Goal: Transaction & Acquisition: Purchase product/service

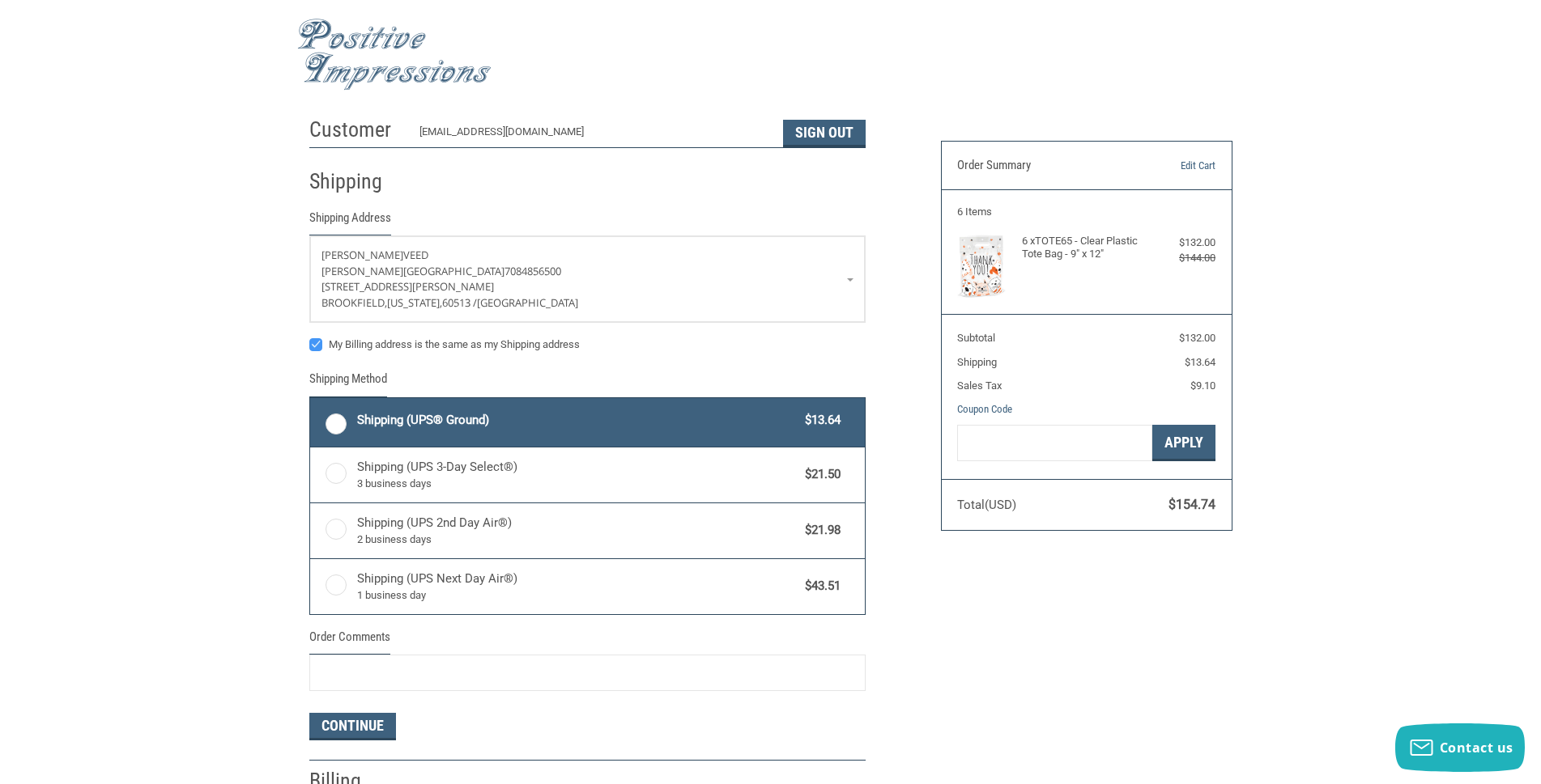
radio input "true"
click at [378, 44] on img at bounding box center [395, 54] width 194 height 72
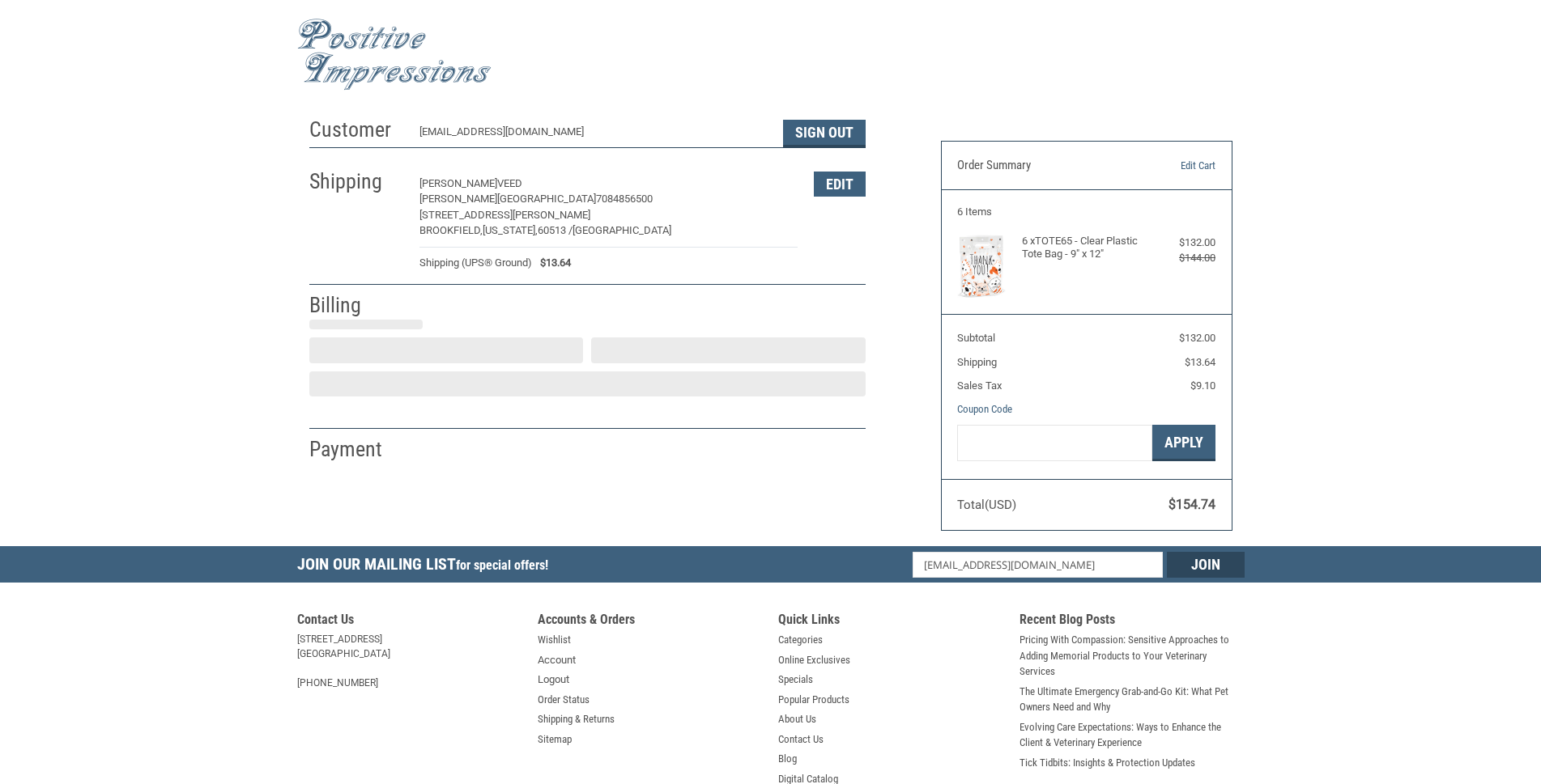
select select "US"
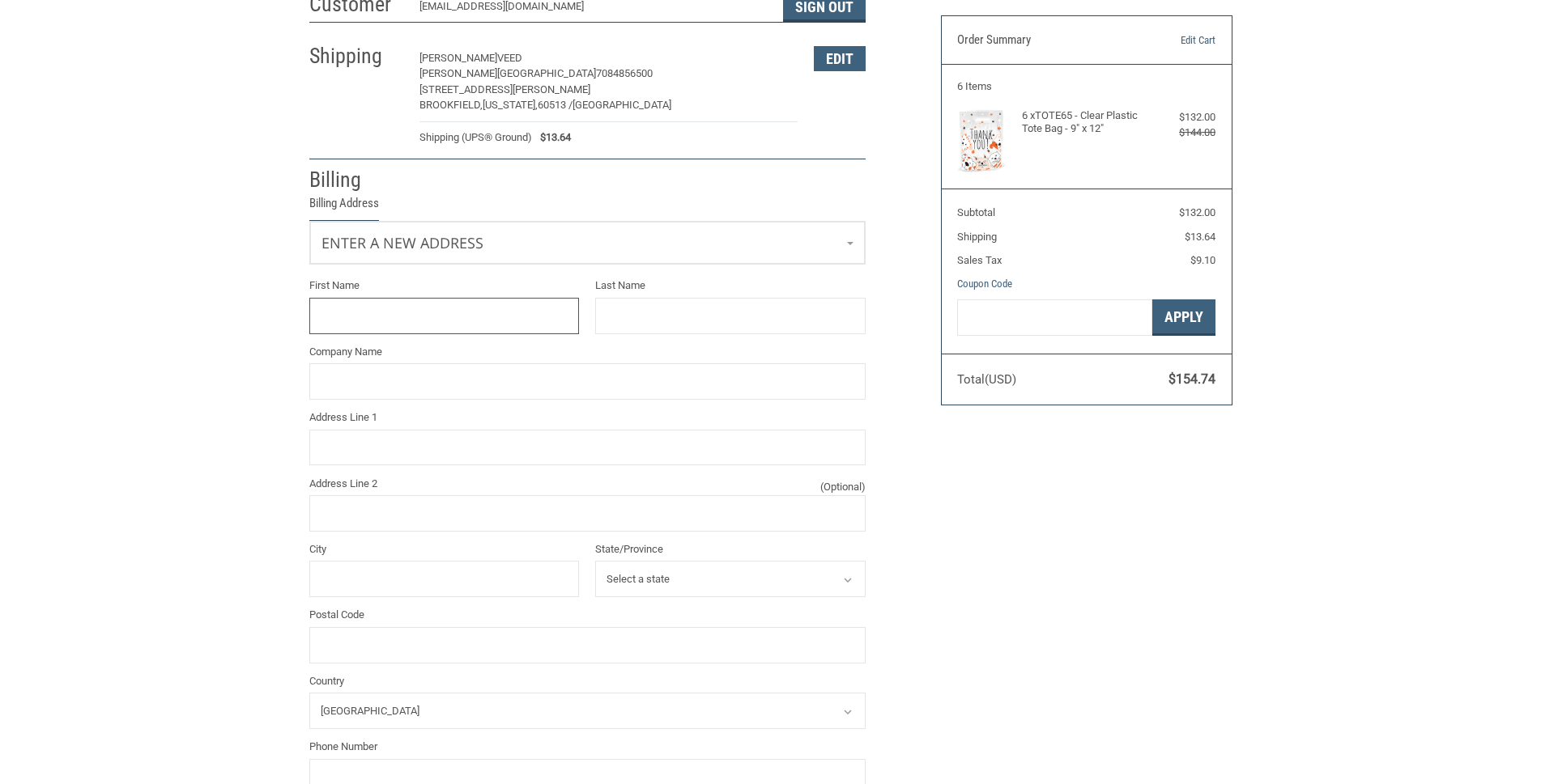
scroll to position [128, 0]
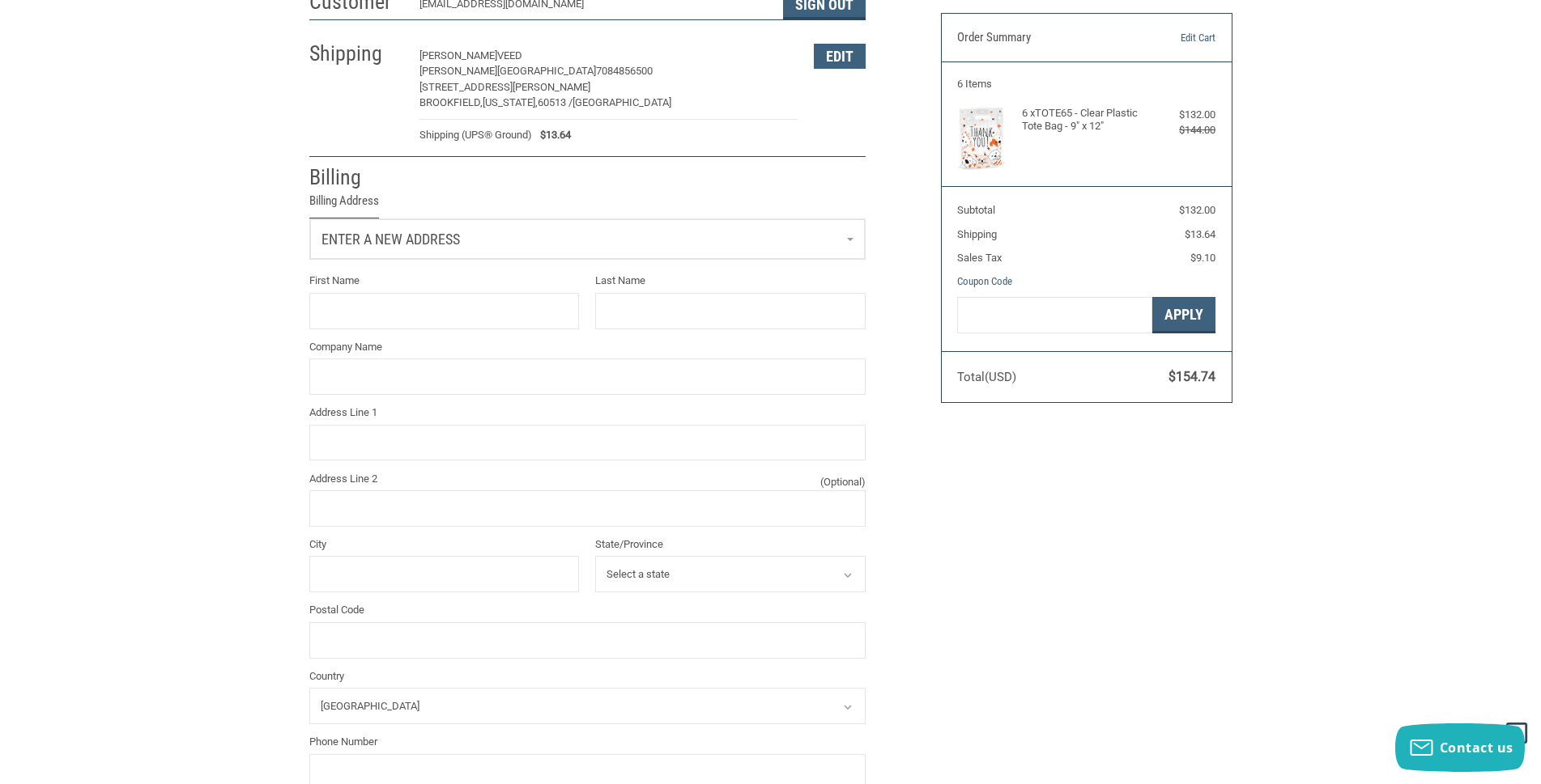
click at [456, 243] on span "Enter a new address" at bounding box center [390, 238] width 138 height 17
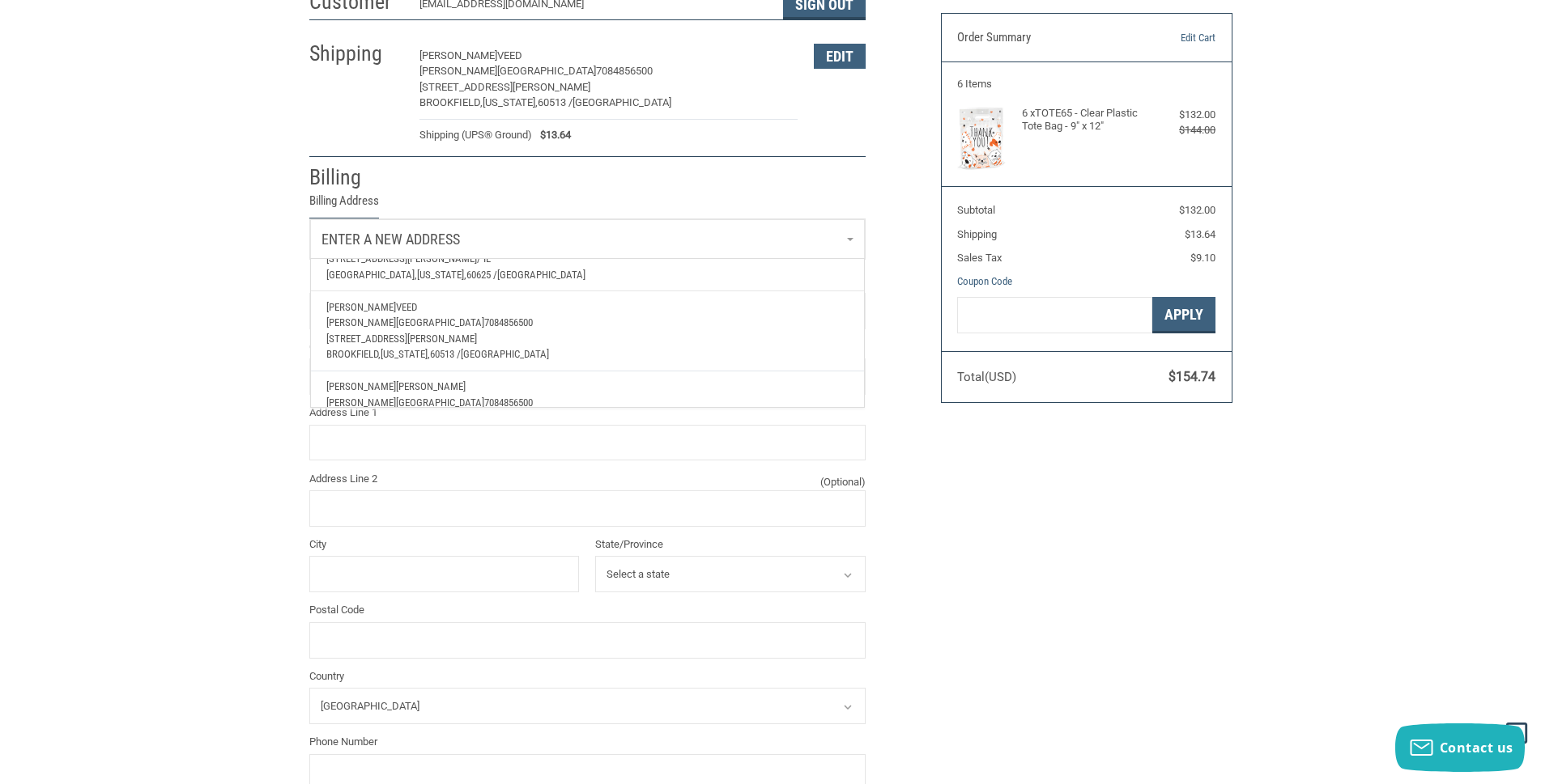
scroll to position [80, 0]
click at [419, 340] on p "[STREET_ADDRESS][PERSON_NAME]" at bounding box center [586, 339] width 521 height 16
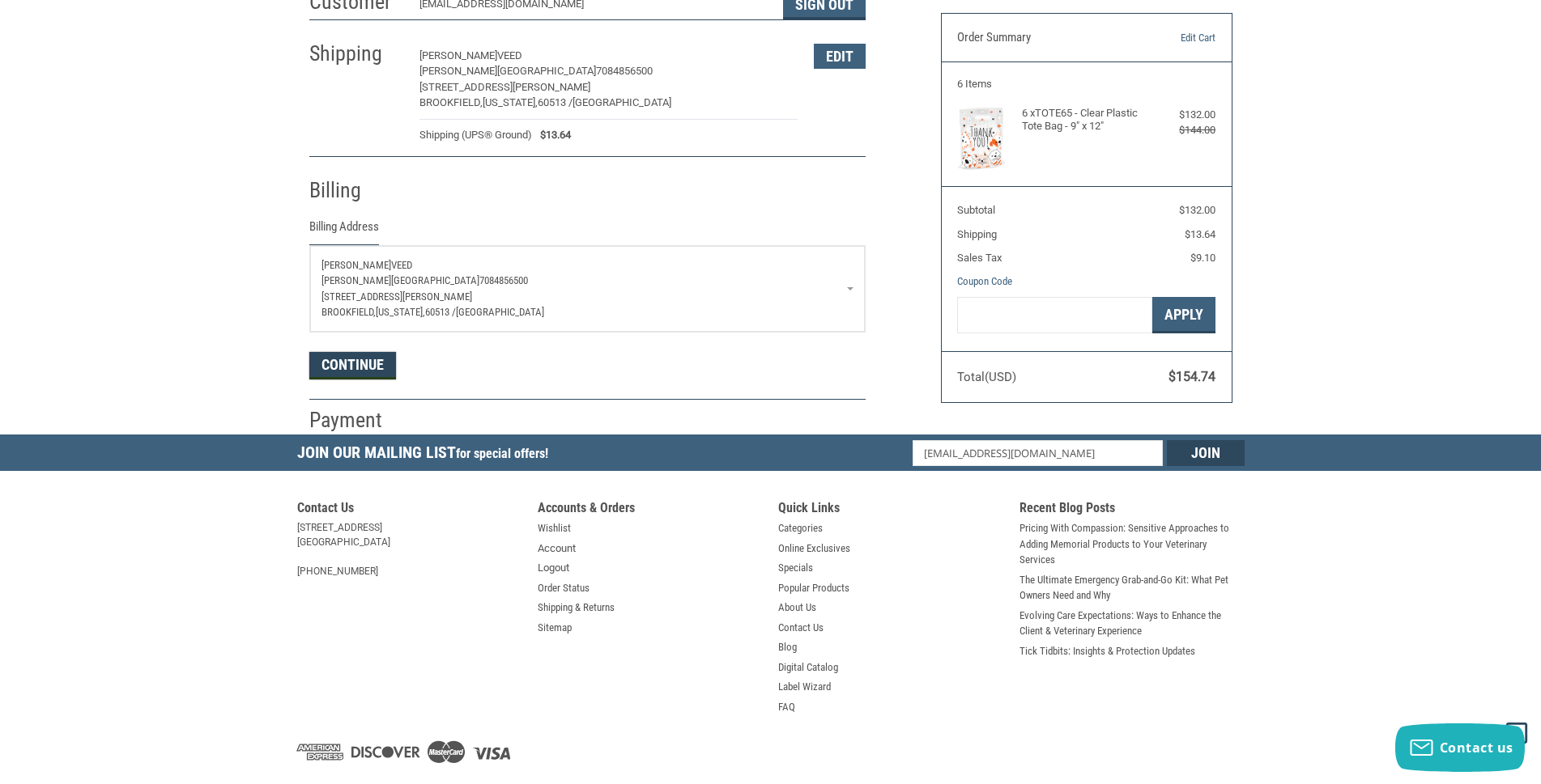
click at [354, 358] on button "Continue" at bounding box center [352, 366] width 86 height 27
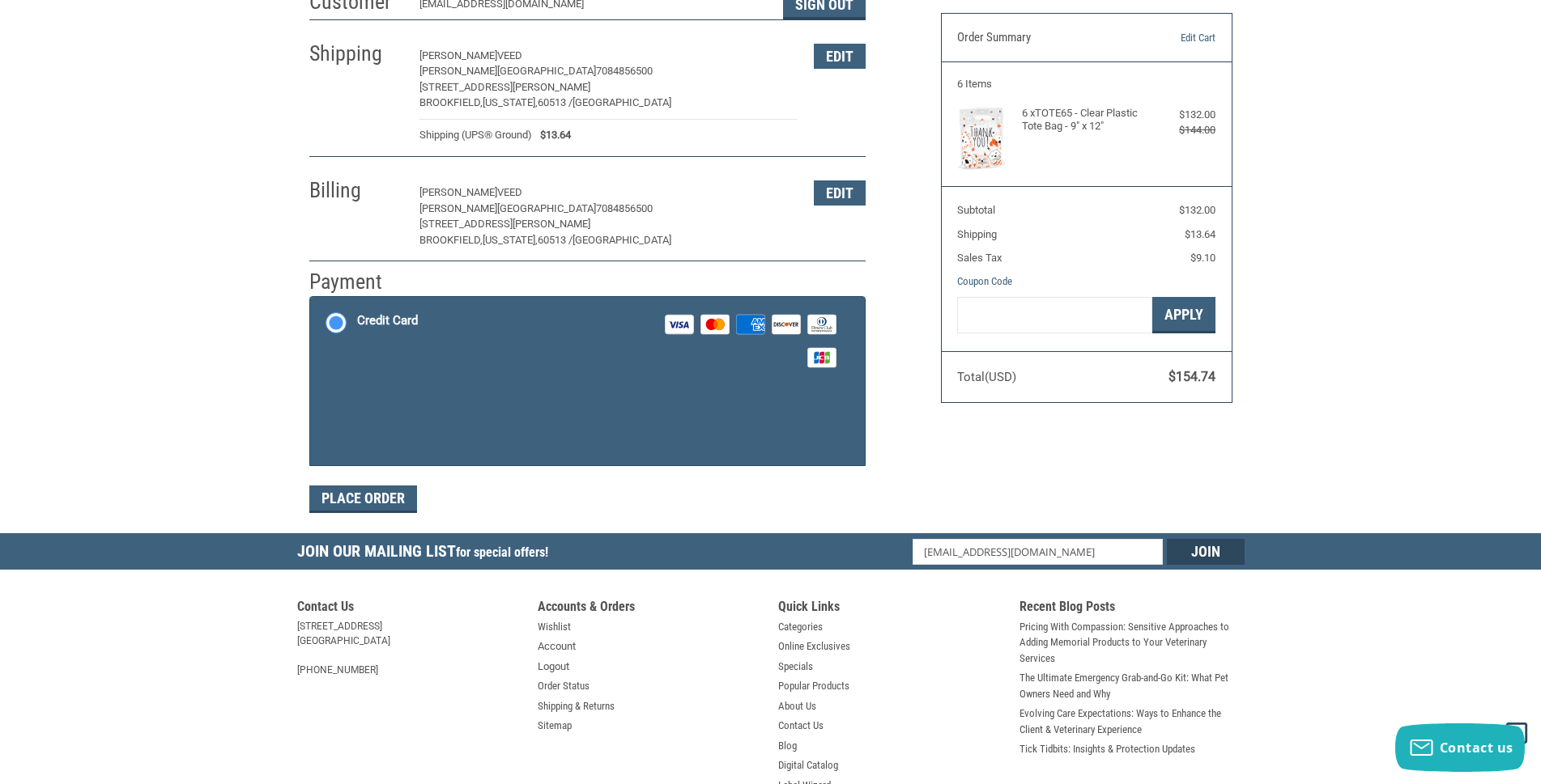
scroll to position [225, 0]
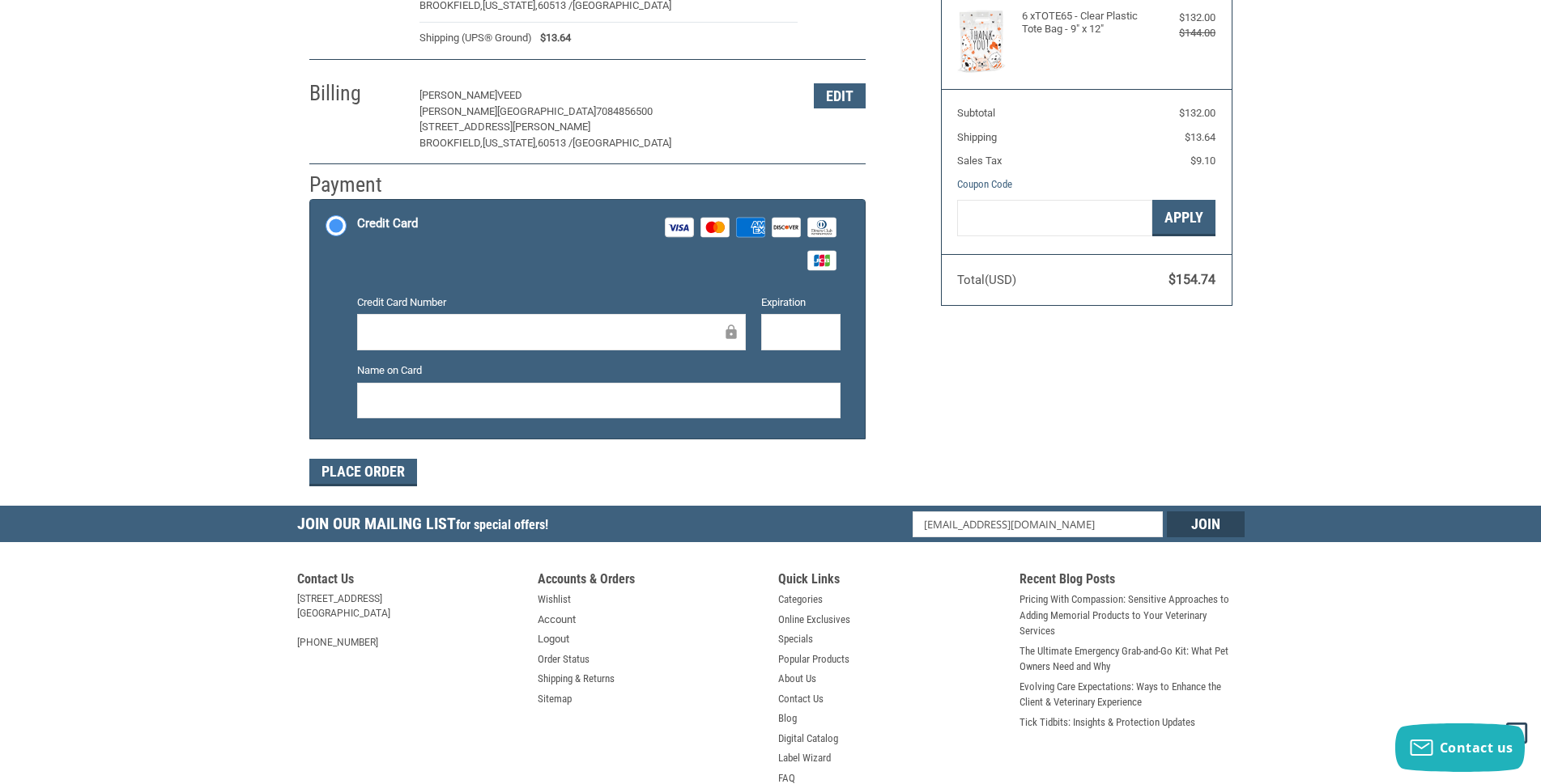
click at [439, 342] on div at bounding box center [552, 332] width 389 height 36
click at [365, 473] on button "Place Order" at bounding box center [363, 473] width 108 height 27
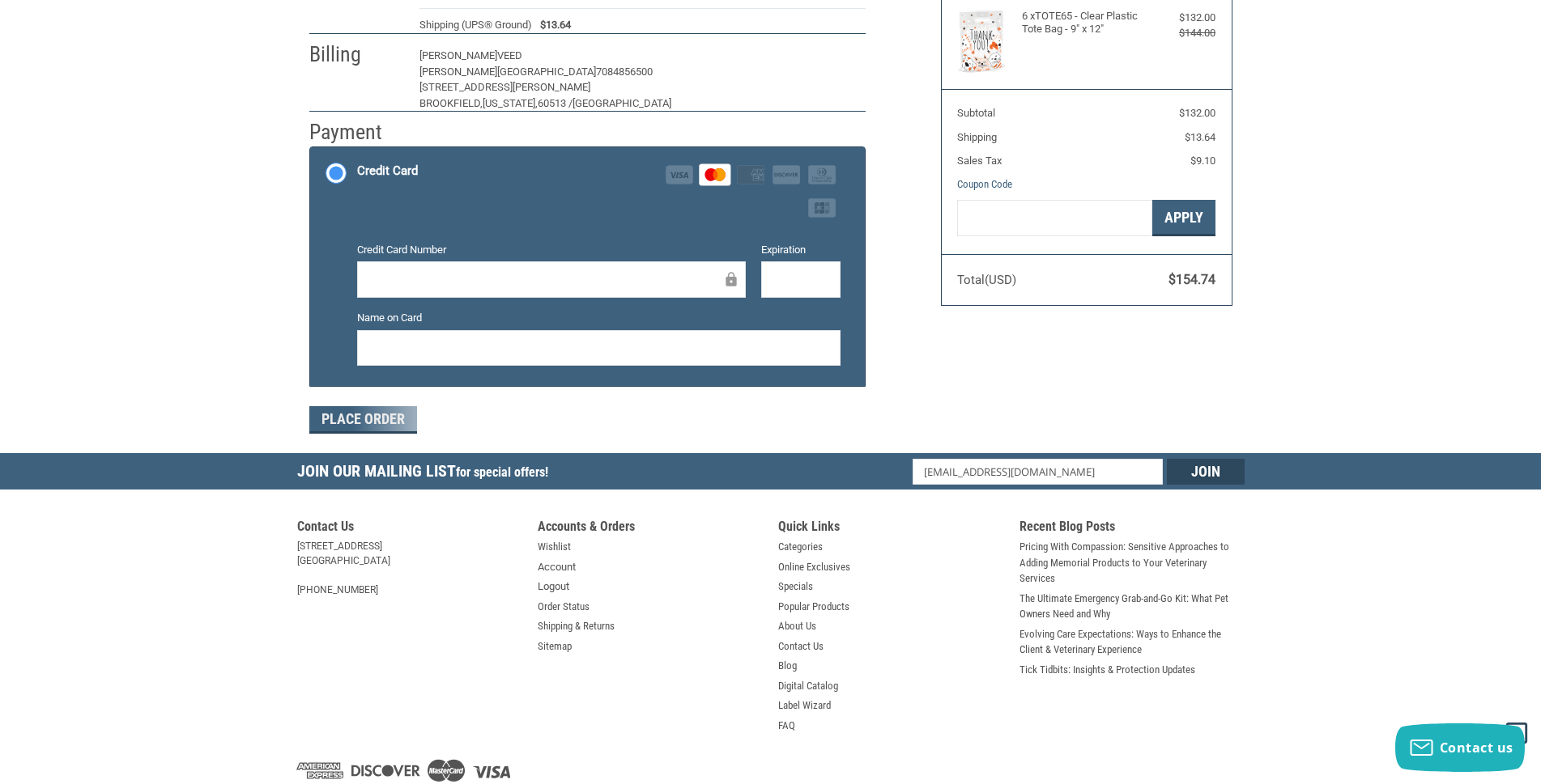
scroll to position [147, 0]
